Goal: Information Seeking & Learning: Learn about a topic

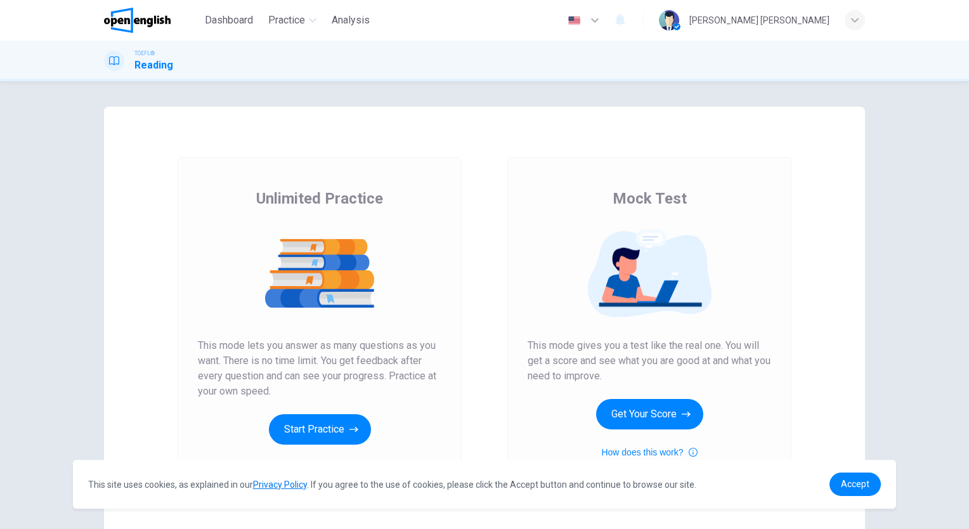
scroll to position [84, 0]
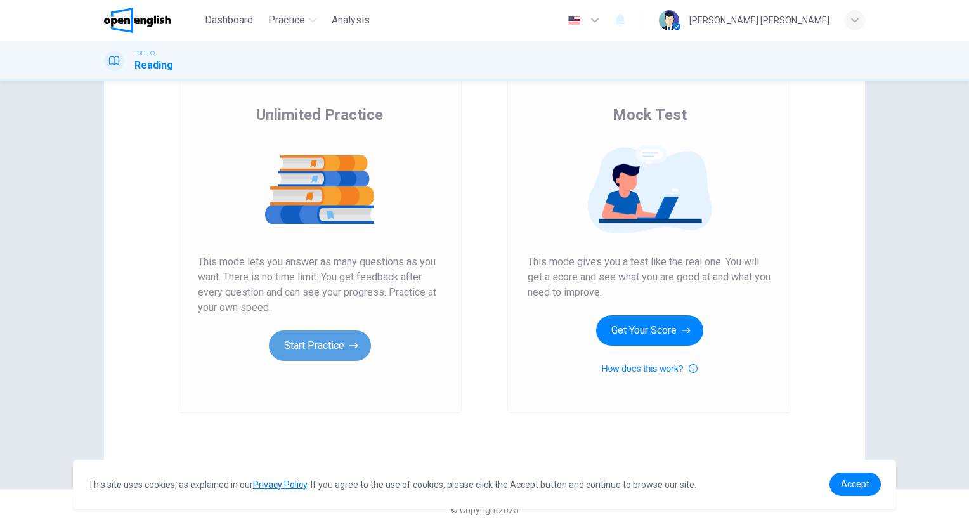
click at [324, 353] on button "Start Practice" at bounding box center [320, 345] width 102 height 30
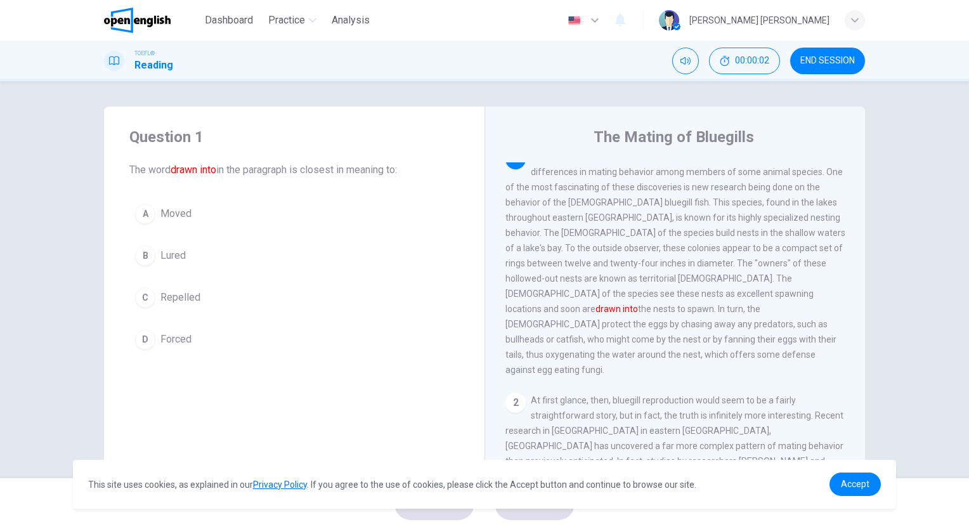
scroll to position [0, 0]
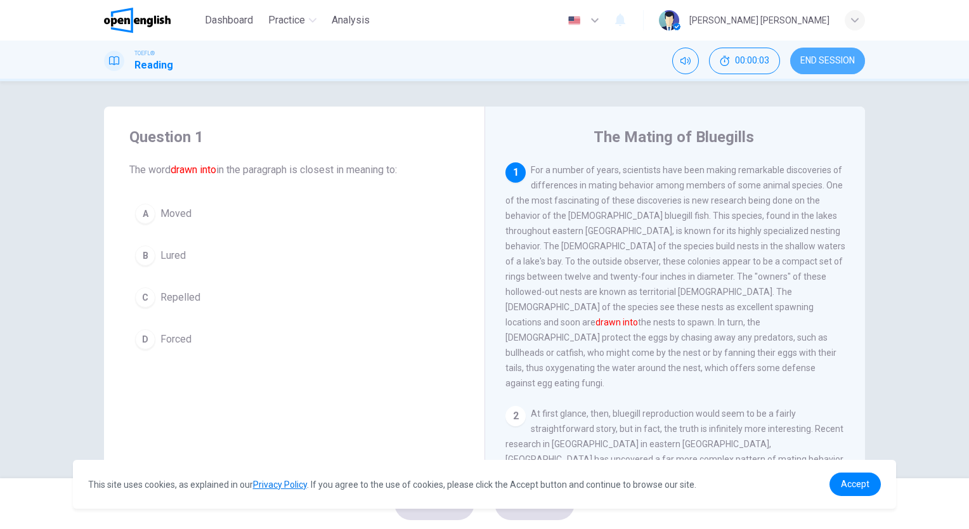
click at [820, 58] on span "END SESSION" at bounding box center [827, 61] width 55 height 10
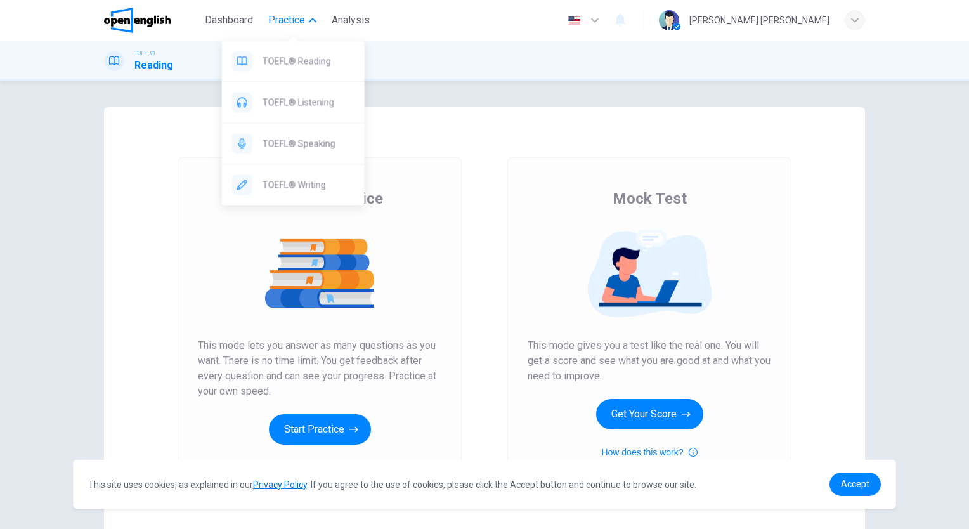
click at [304, 30] on button "Practice" at bounding box center [292, 20] width 58 height 23
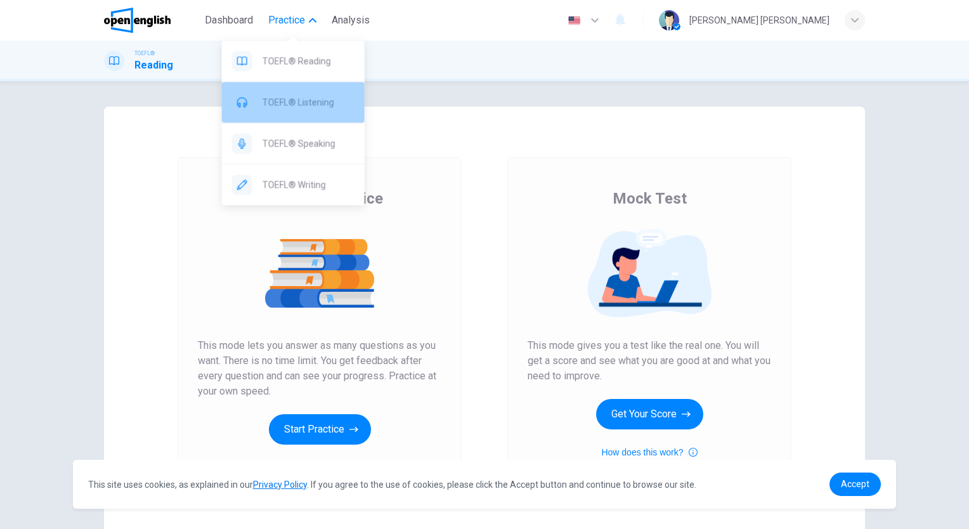
click at [317, 95] on span "TOEFL® Listening" at bounding box center [308, 101] width 92 height 15
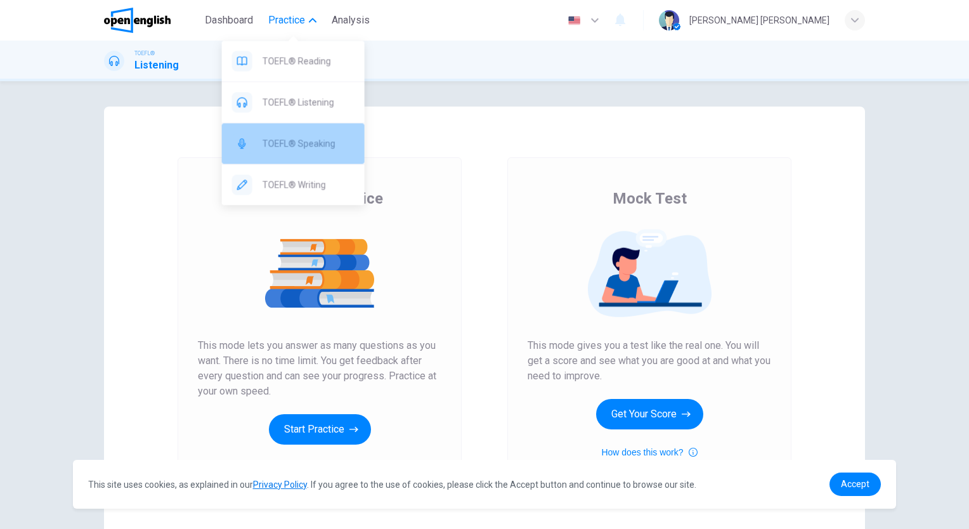
click at [320, 134] on div "TOEFL® Speaking" at bounding box center [293, 143] width 143 height 41
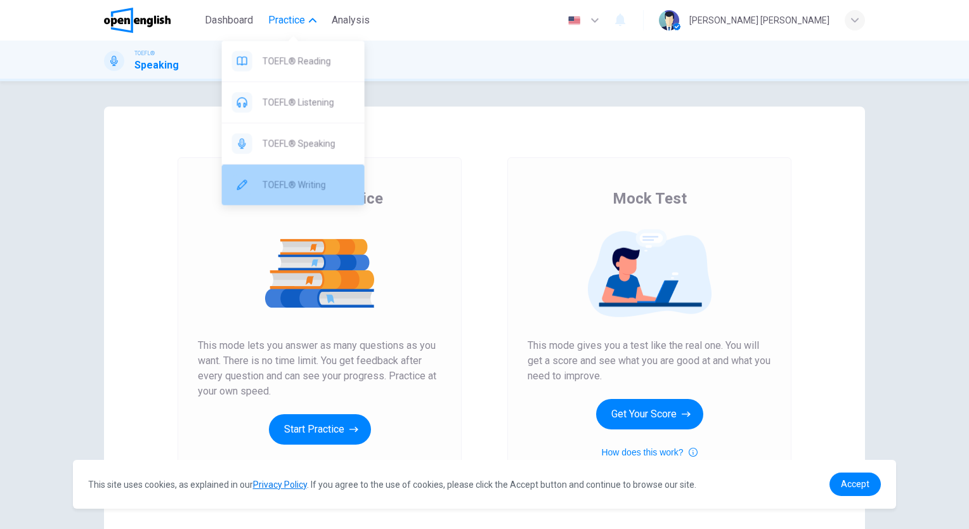
click at [336, 195] on div "TOEFL® Writing" at bounding box center [293, 184] width 143 height 41
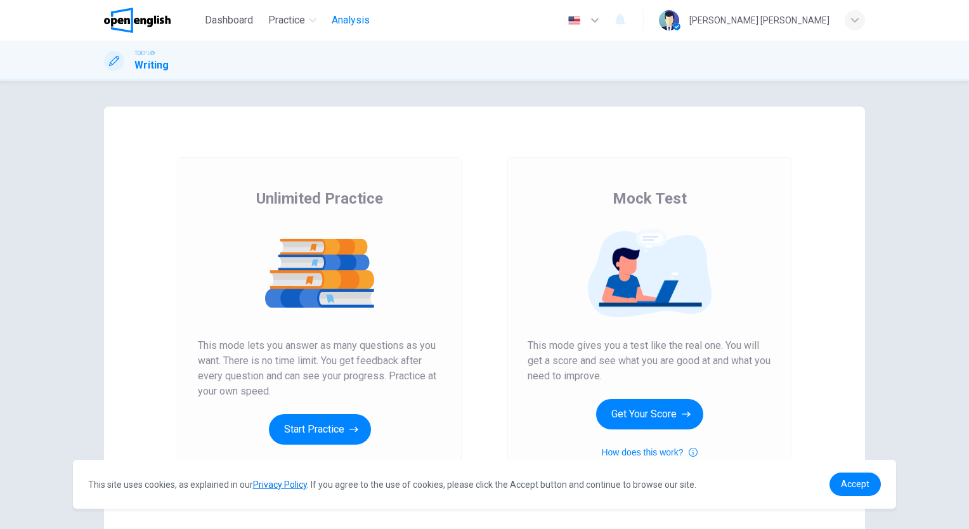
click at [347, 20] on span "Analysis" at bounding box center [351, 20] width 38 height 15
